Goal: Check status: Check status

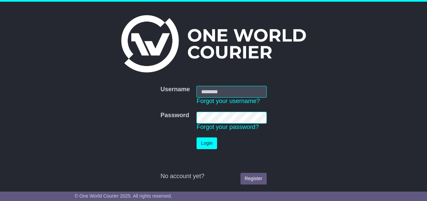
type input "**********"
click at [200, 143] on button "Login" at bounding box center [206, 144] width 20 height 12
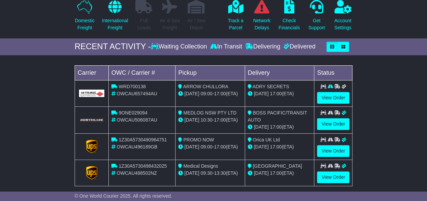
scroll to position [67, 0]
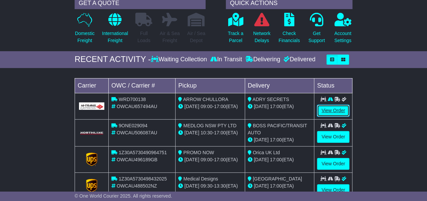
click at [333, 109] on link "View Order" at bounding box center [333, 111] width 32 height 12
